Goal: Task Accomplishment & Management: Manage account settings

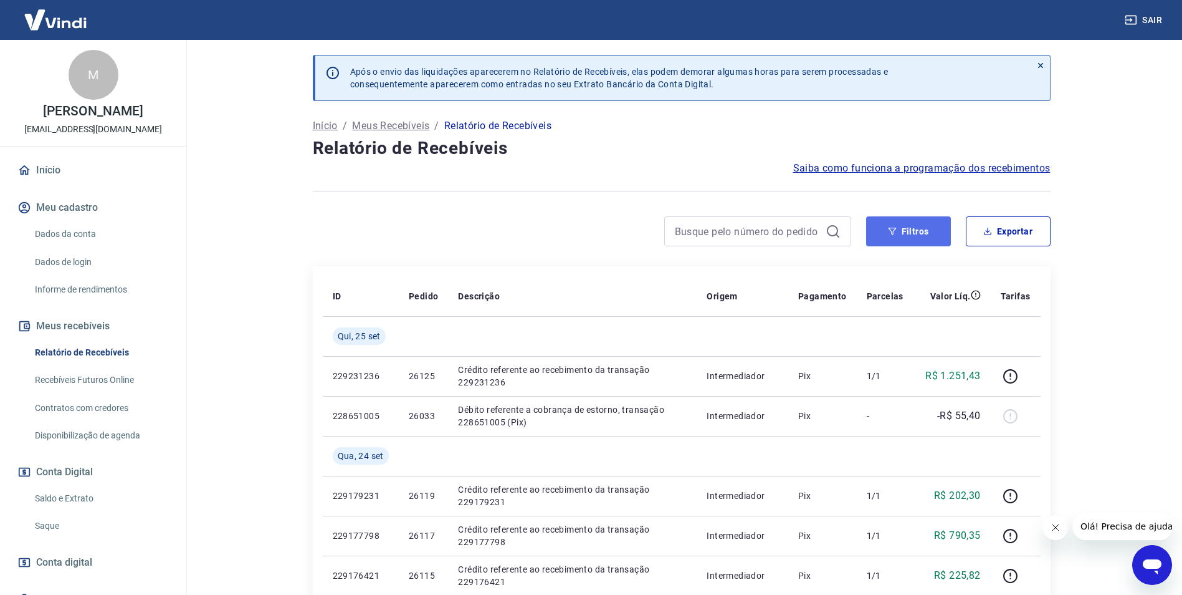
click at [909, 231] on button "Filtros" at bounding box center [908, 231] width 85 height 30
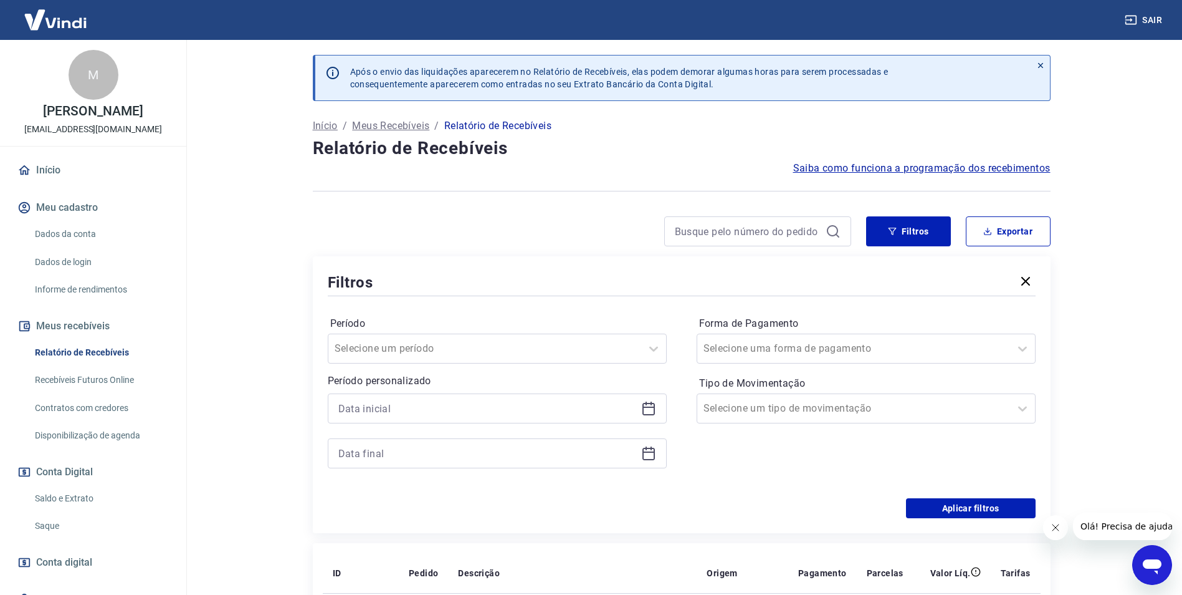
click at [644, 414] on icon at bounding box center [649, 409] width 12 height 12
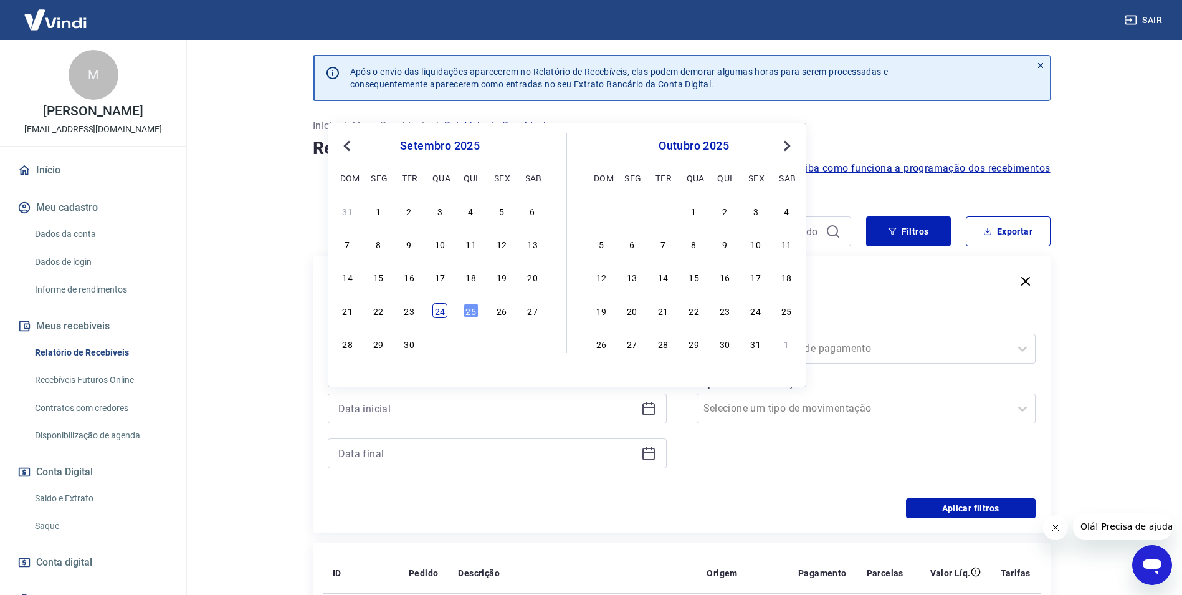
click at [442, 308] on div "24" at bounding box center [440, 310] width 15 height 15
type input "[DATE]"
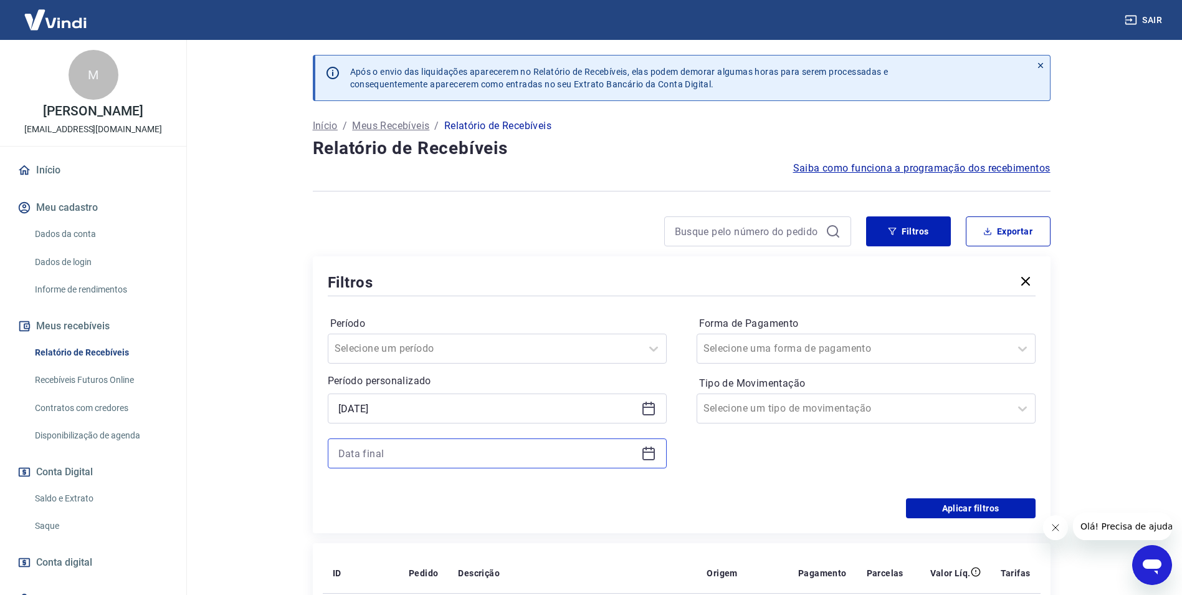
click at [636, 451] on input at bounding box center [487, 453] width 298 height 19
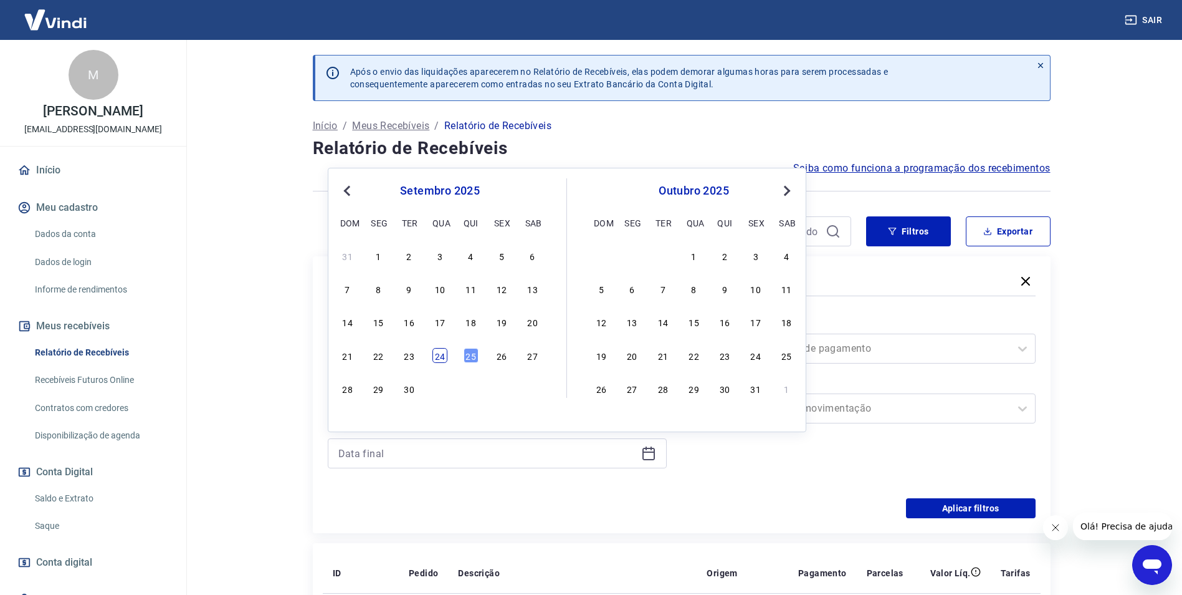
click at [445, 361] on div "24" at bounding box center [440, 355] width 15 height 15
type input "[DATE]"
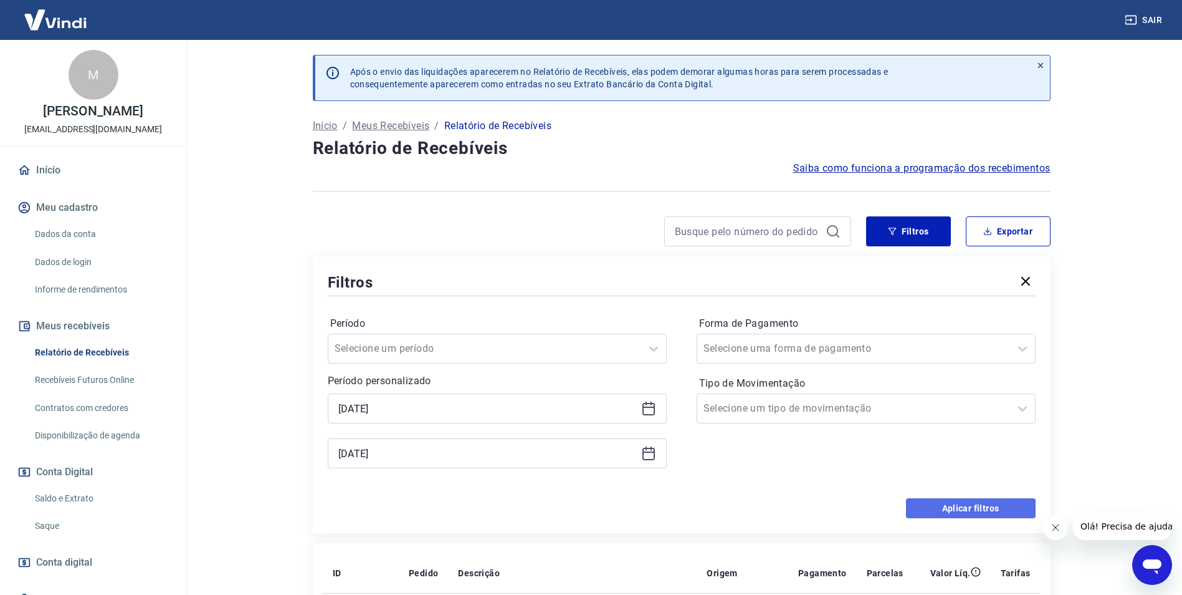
click at [949, 509] on button "Aplicar filtros" at bounding box center [971, 508] width 130 height 20
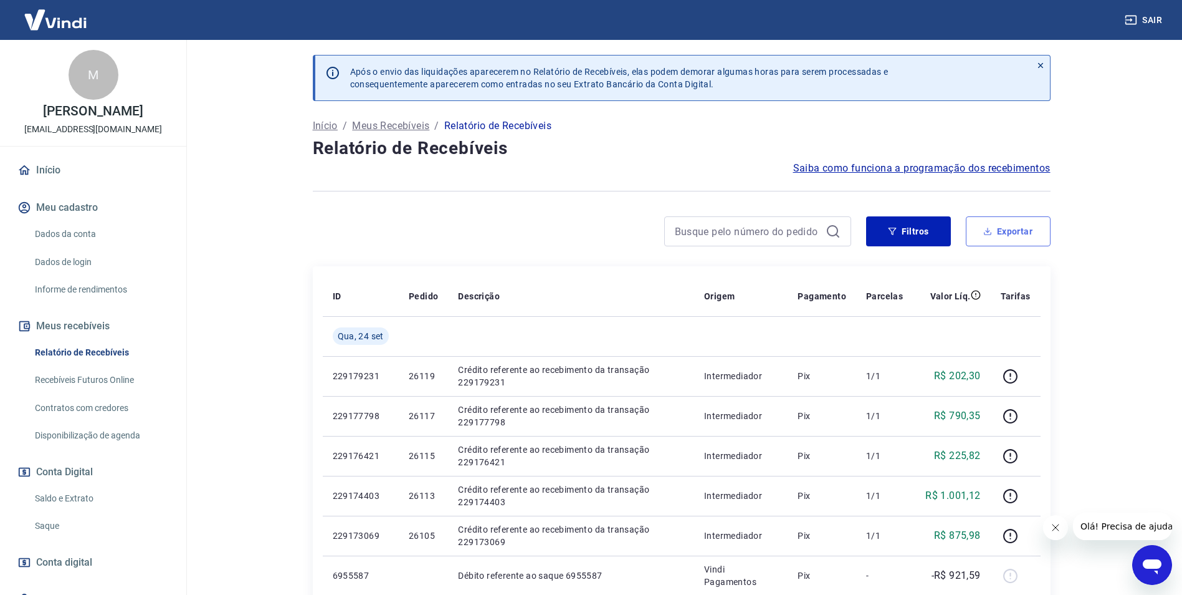
click at [985, 230] on icon "button" at bounding box center [988, 231] width 9 height 9
type input "[DATE]"
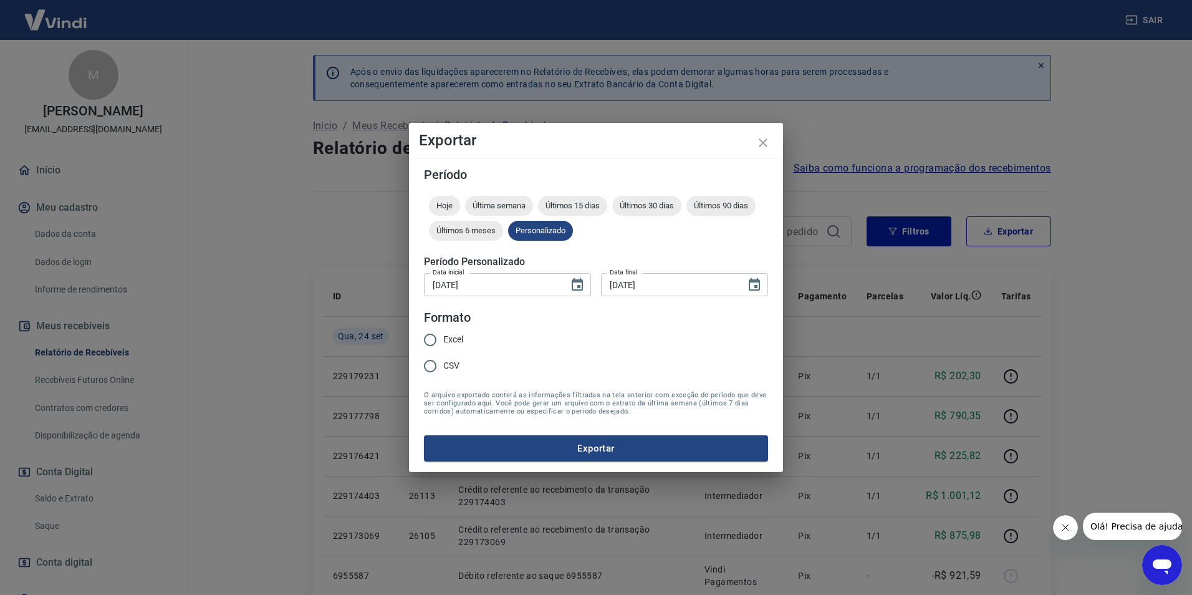
click at [421, 338] on input "Excel" at bounding box center [430, 340] width 26 height 26
radio input "true"
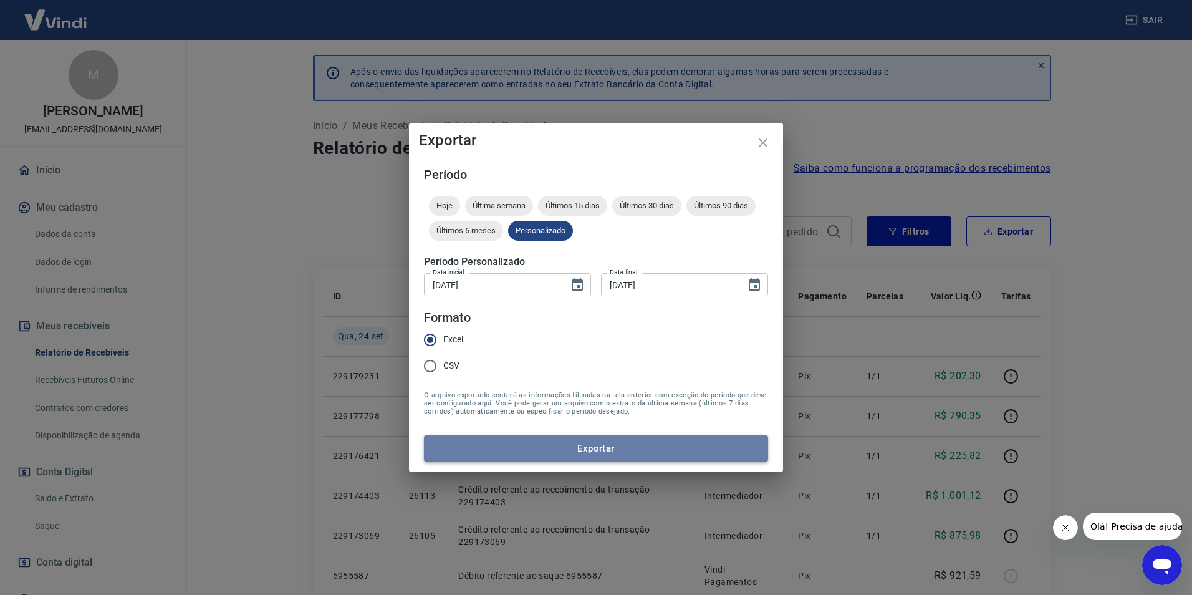
click at [526, 448] on button "Exportar" at bounding box center [596, 448] width 344 height 26
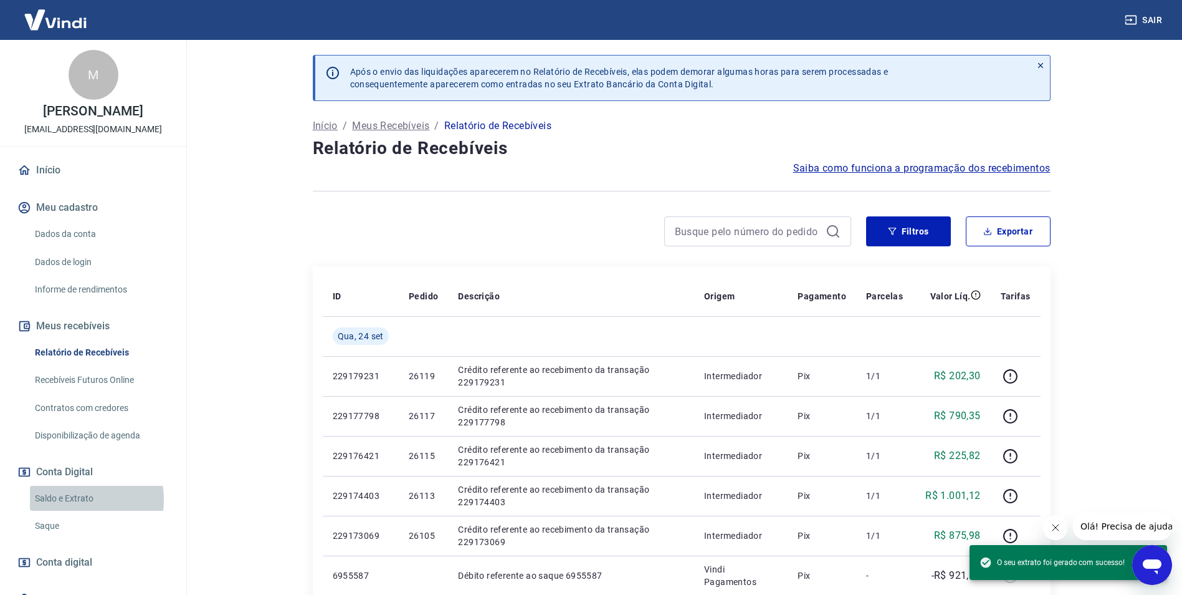
click at [65, 499] on link "Saldo e Extrato" at bounding box center [100, 499] width 141 height 26
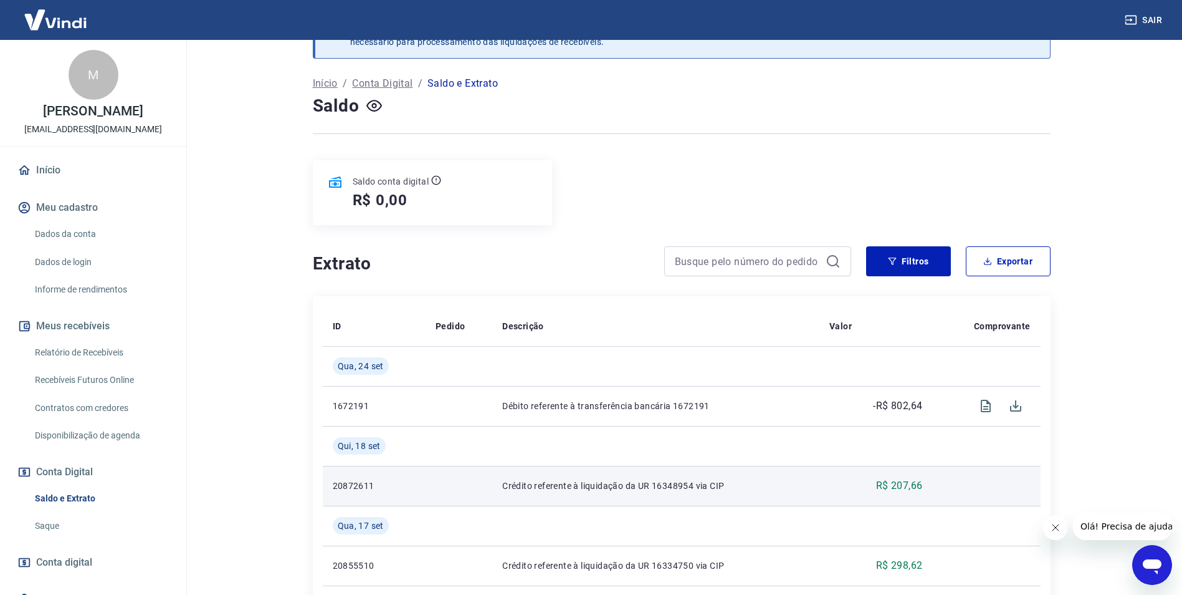
scroll to position [187, 0]
